Goal: Information Seeking & Learning: Learn about a topic

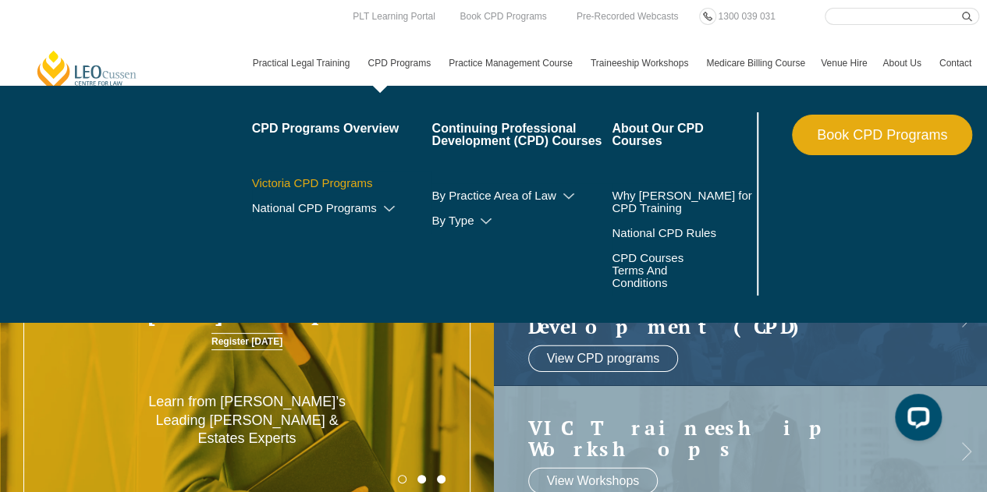
click at [323, 180] on link "Victoria CPD Programs" at bounding box center [342, 183] width 180 height 12
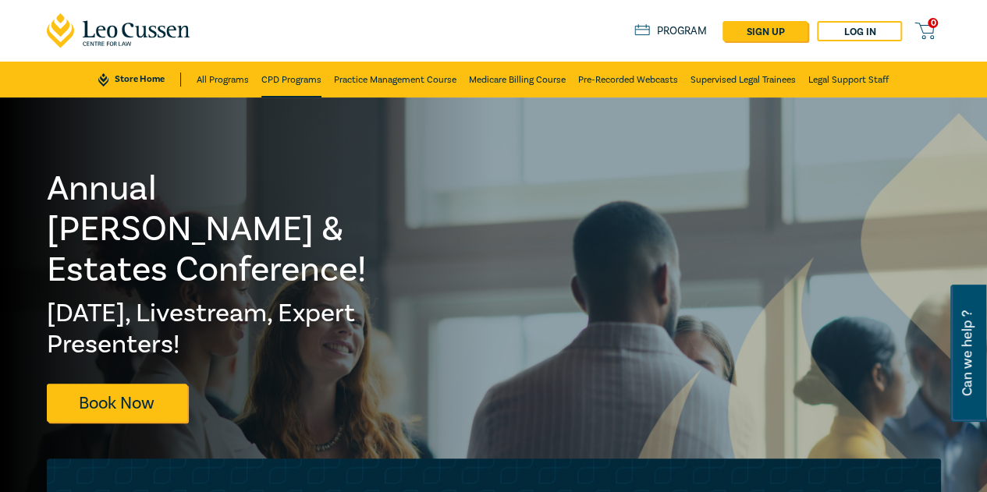
click at [302, 80] on link "CPD Programs" at bounding box center [291, 80] width 60 height 36
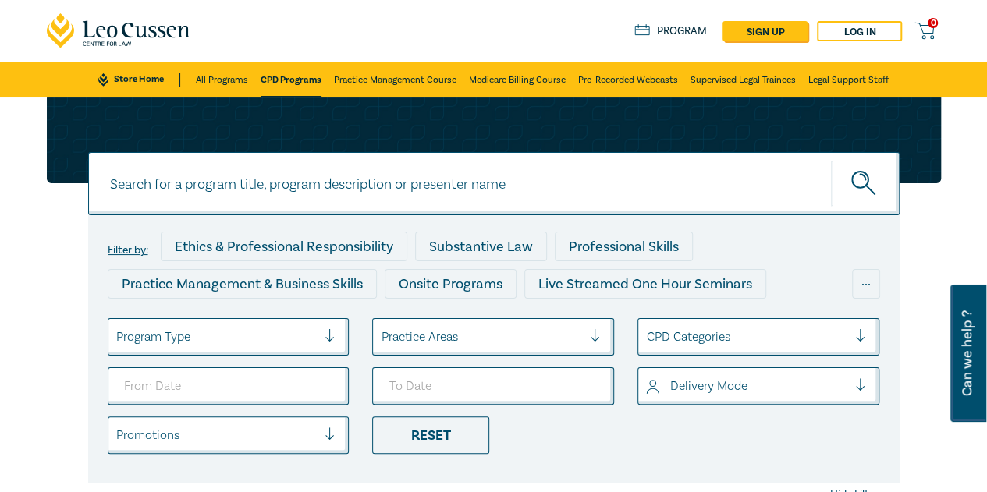
click at [232, 338] on div at bounding box center [216, 337] width 201 height 20
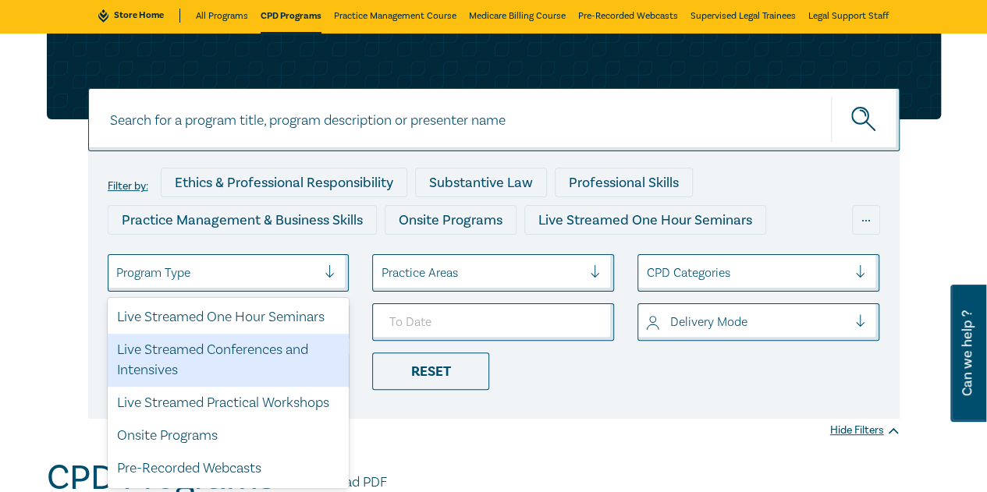
scroll to position [66, 0]
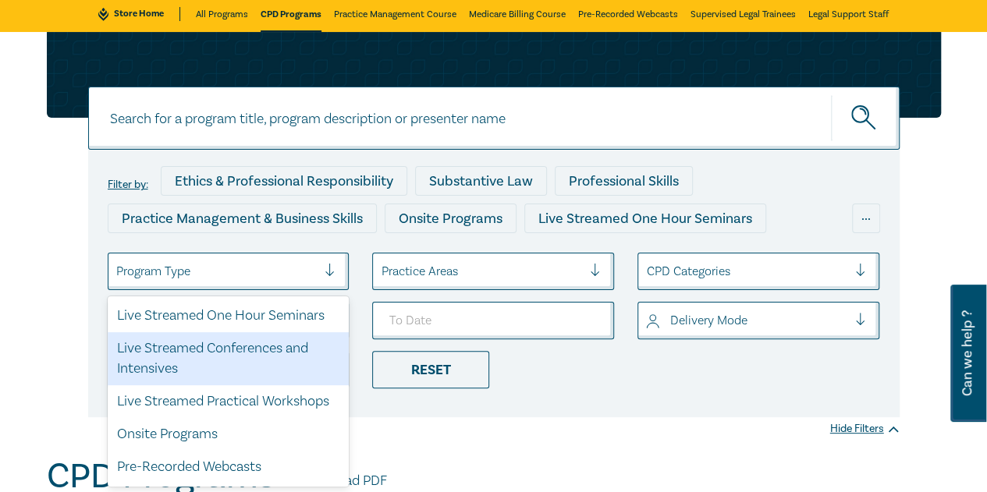
click at [231, 363] on div "Live Streamed Conferences and Intensives" at bounding box center [229, 358] width 242 height 53
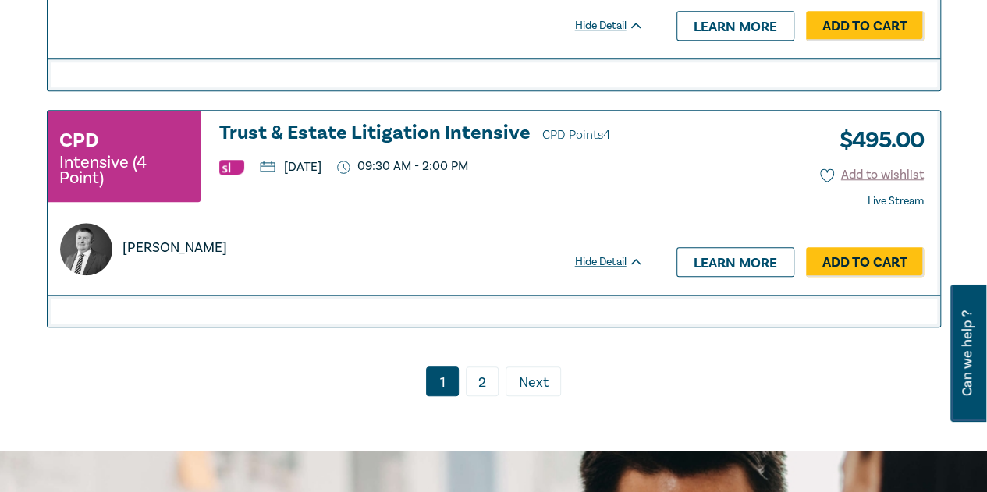
click at [479, 371] on link "2" at bounding box center [482, 382] width 33 height 30
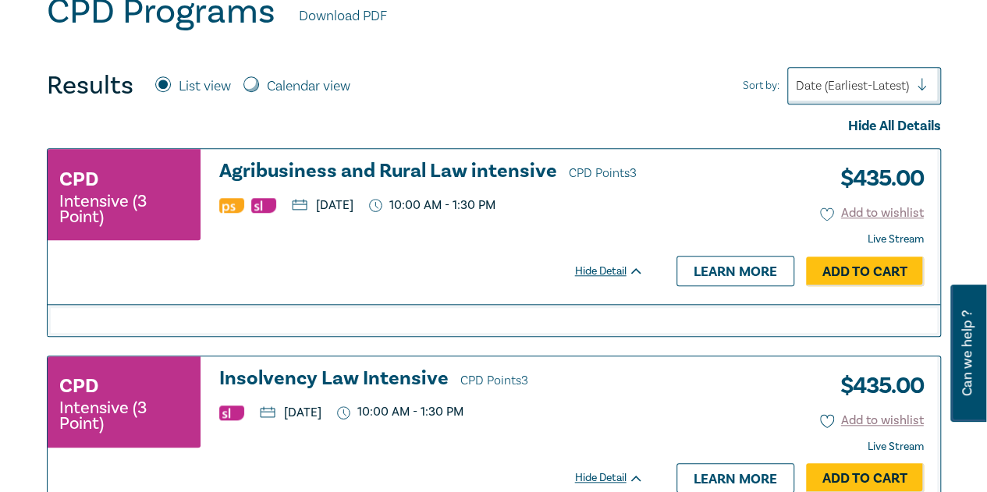
click at [395, 172] on h3 "Agribusiness and Rural Law intensive CPD Points 3" at bounding box center [431, 172] width 424 height 23
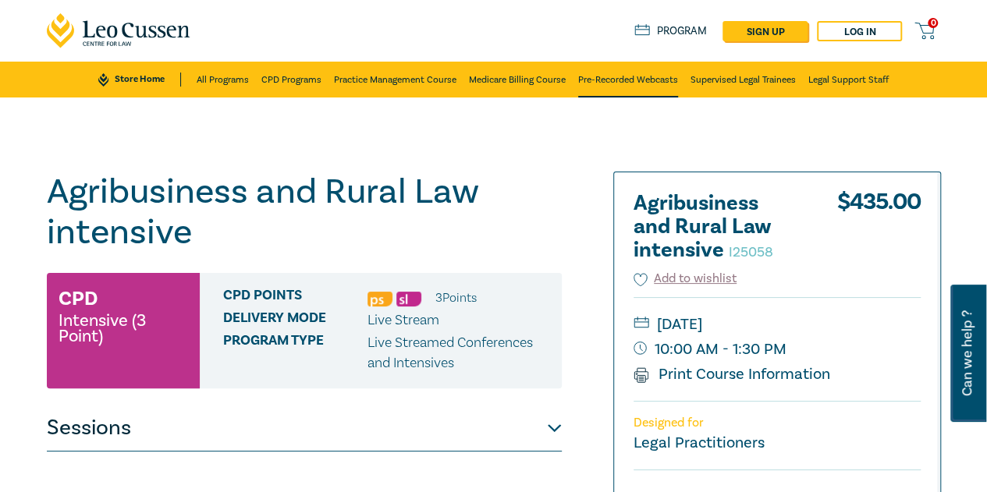
click at [616, 73] on link "Pre-Recorded Webcasts" at bounding box center [628, 80] width 100 height 36
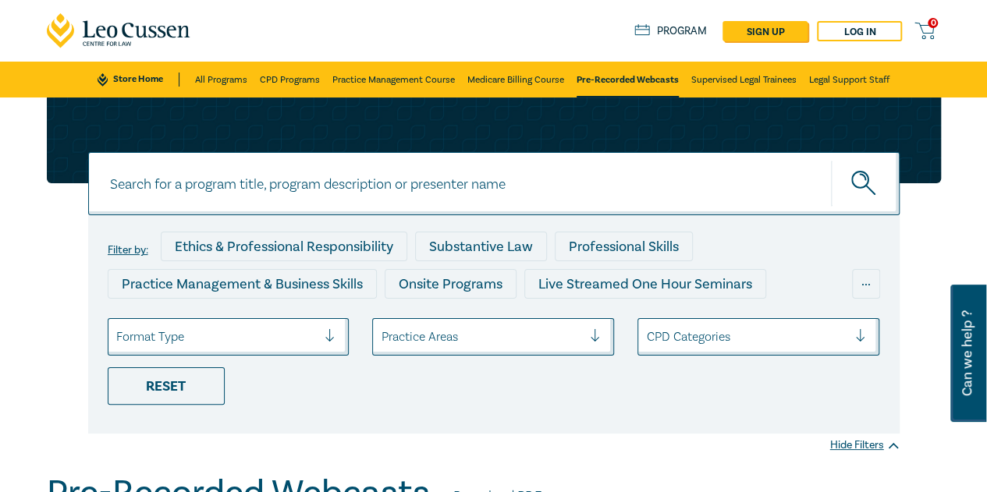
click at [518, 168] on input at bounding box center [493, 183] width 811 height 63
paste input "Calderbank Letters and Offers of Compromise – Effective Drafting Tips and Commo…"
type input "Calderbank Letters and Offers of Compromise – Effective Drafting Tips and Commo…"
click at [831, 160] on button "submit" at bounding box center [865, 184] width 69 height 48
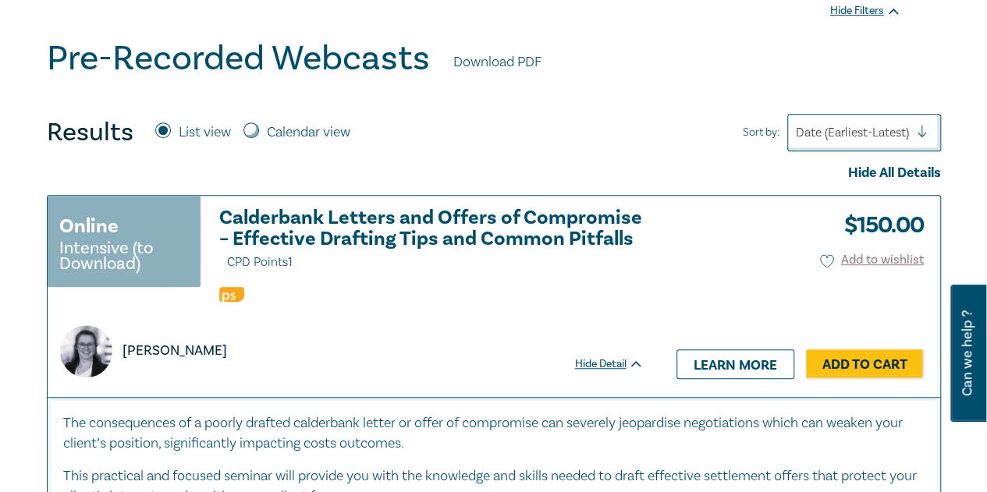
scroll to position [468, 0]
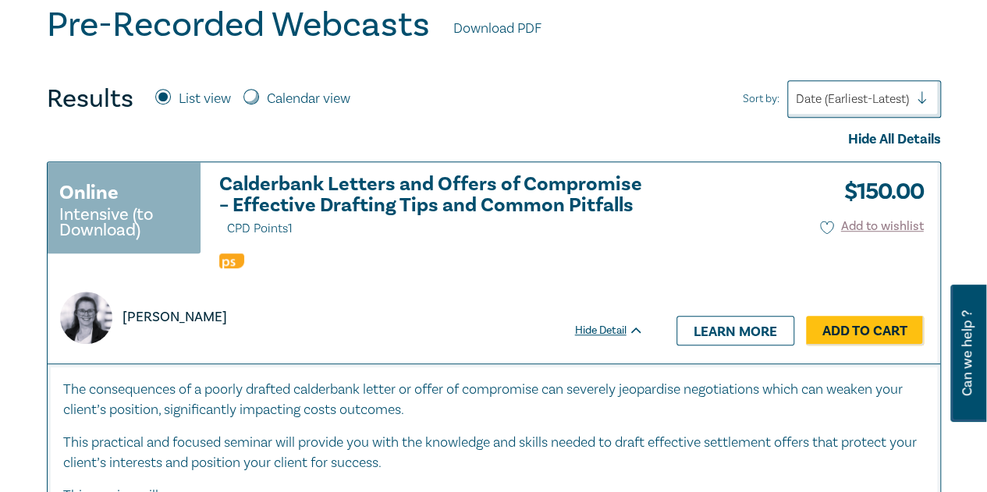
click at [298, 190] on h3 "Calderbank Letters and Offers of Compromise – Effective Drafting Tips and Commo…" at bounding box center [431, 207] width 424 height 66
